Goal: Subscribe to service/newsletter

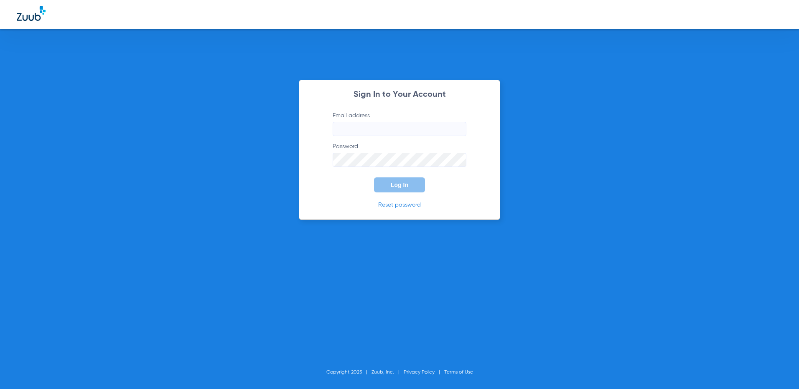
click at [375, 131] on input "Email address" at bounding box center [400, 129] width 134 height 14
type input "[EMAIL_ADDRESS][DOMAIN_NAME]"
click at [374, 178] on button "Log In" at bounding box center [399, 185] width 51 height 15
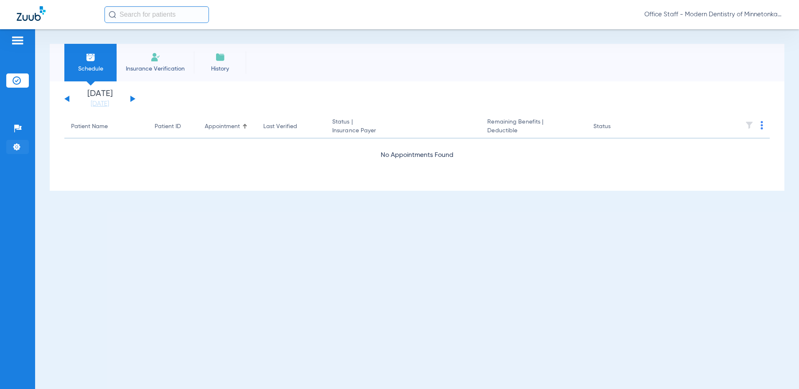
click at [16, 148] on img at bounding box center [17, 147] width 8 height 8
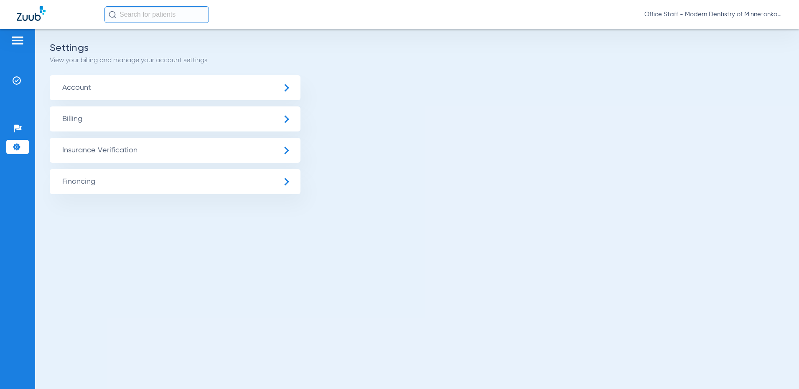
click at [282, 121] on span "Billing" at bounding box center [175, 119] width 251 height 25
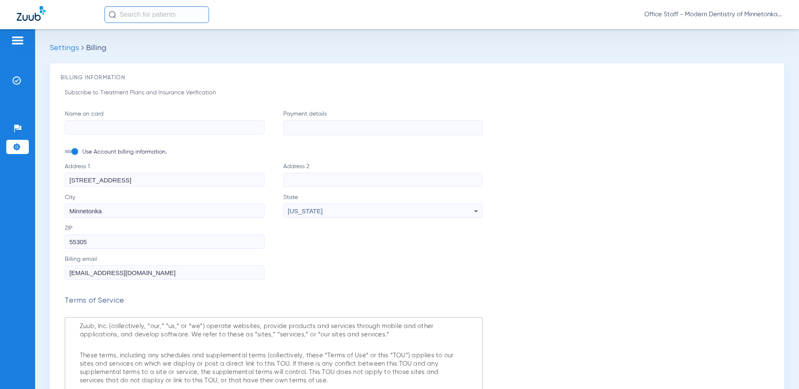
click at [149, 126] on input "Name on card" at bounding box center [165, 127] width 200 height 14
type input "[PERSON_NAME]"
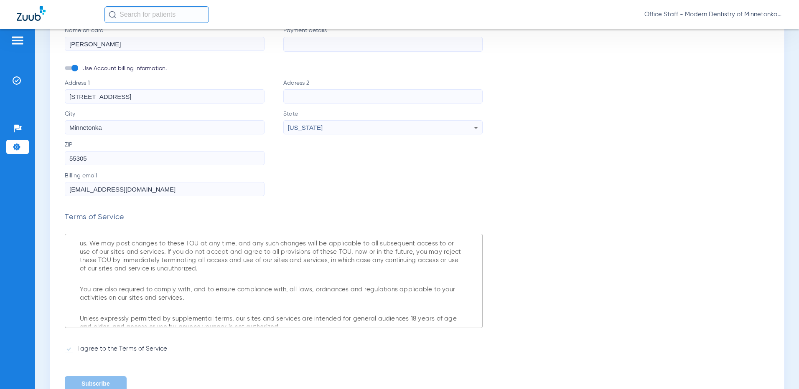
scroll to position [84, 0]
click at [67, 349] on span at bounding box center [69, 349] width 8 height 8
click at [79, 346] on input "I agree to the Terms of Service" at bounding box center [79, 346] width 0 height 0
click at [99, 379] on button "Subscribe" at bounding box center [96, 384] width 62 height 15
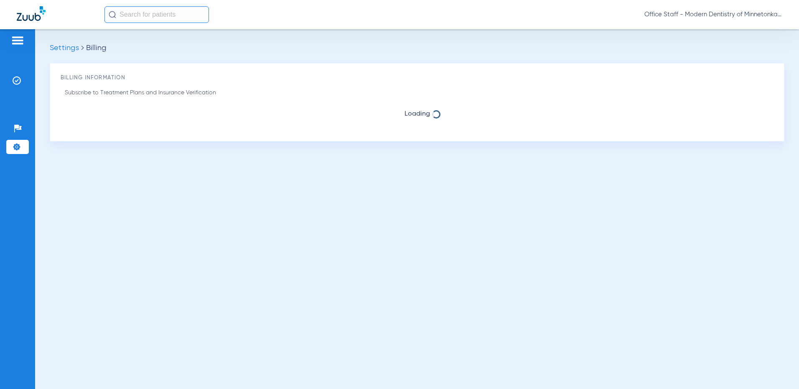
click at [17, 42] on img at bounding box center [17, 41] width 13 height 10
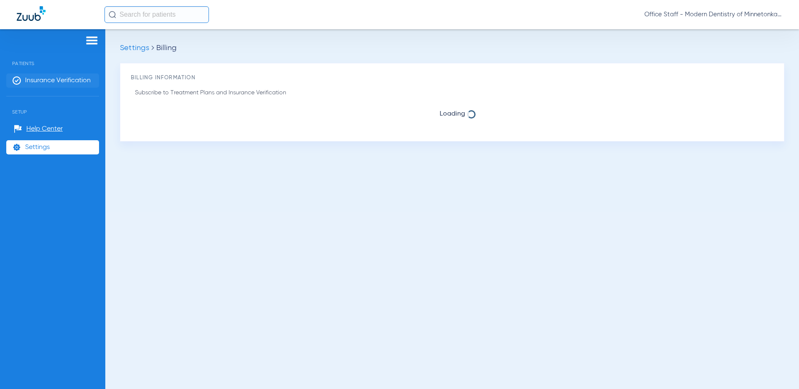
click at [53, 76] on li "Insurance Verification" at bounding box center [52, 81] width 93 height 14
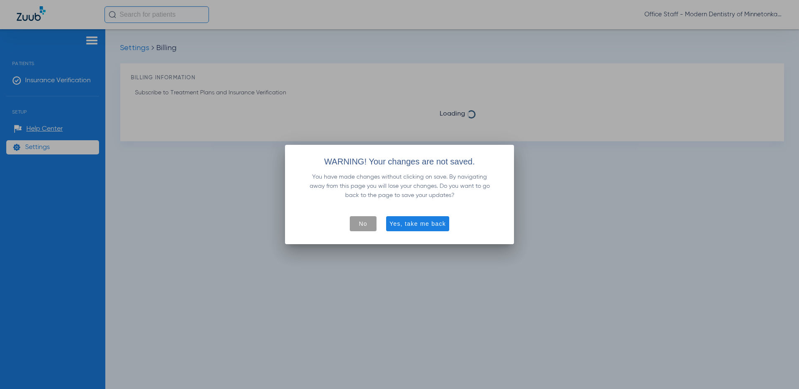
click at [364, 227] on span "No" at bounding box center [363, 224] width 8 height 8
